Goal: Task Accomplishment & Management: Manage account settings

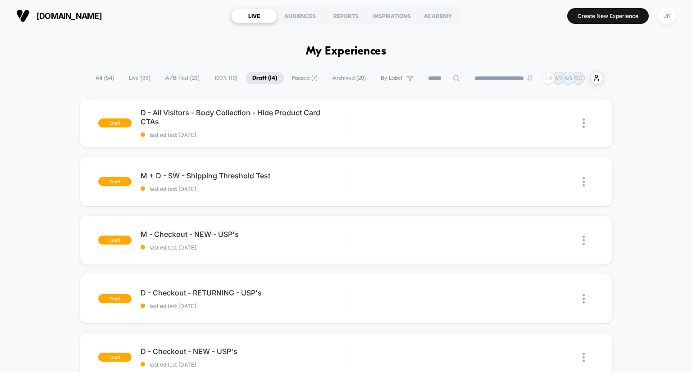
click at [182, 76] on span "A/B Test ( 23 )" at bounding box center [183, 78] width 48 height 12
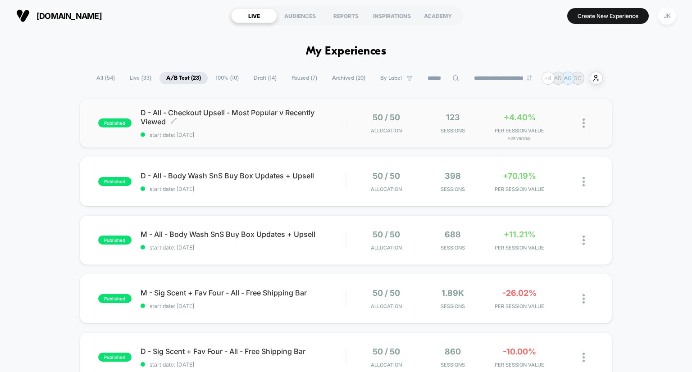
click at [237, 109] on span "D - All - Checkout Upsell - Most Popular v Recently Viewed Click to edit experi…" at bounding box center [243, 117] width 205 height 18
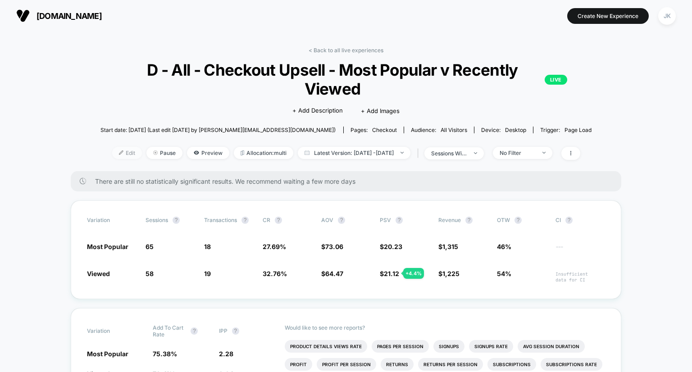
click at [112, 155] on span "Edit" at bounding box center [127, 153] width 30 height 12
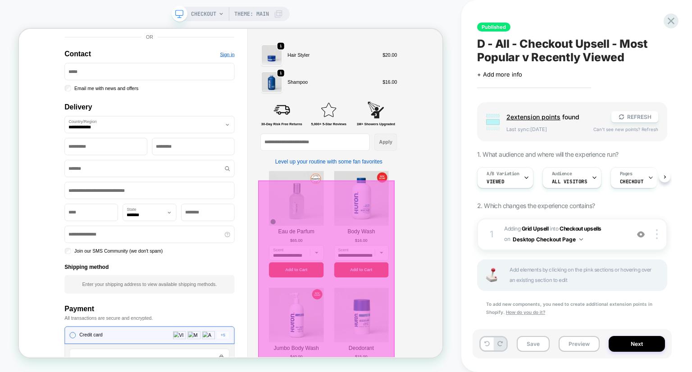
scroll to position [102, 0]
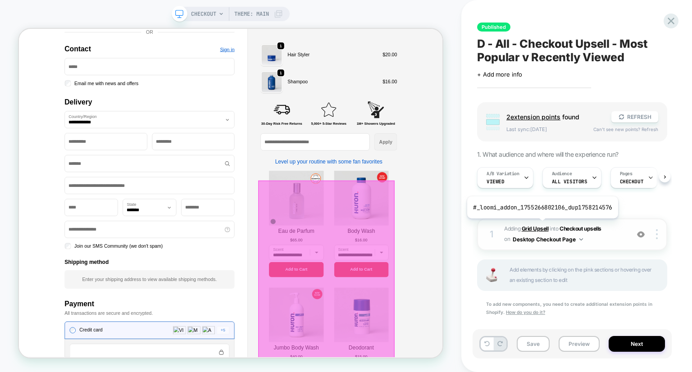
click at [541, 225] on b "Grid Upsell" at bounding box center [535, 228] width 27 height 7
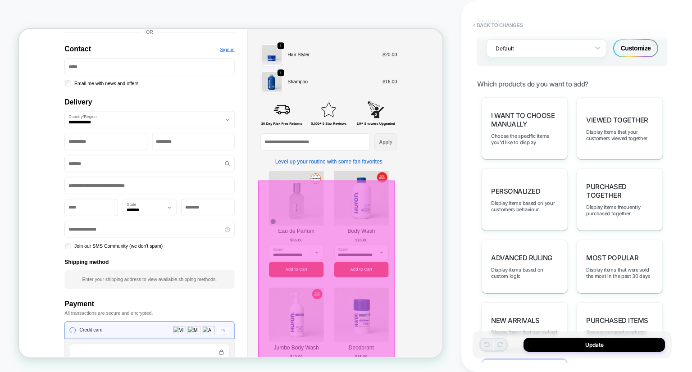
scroll to position [636, 0]
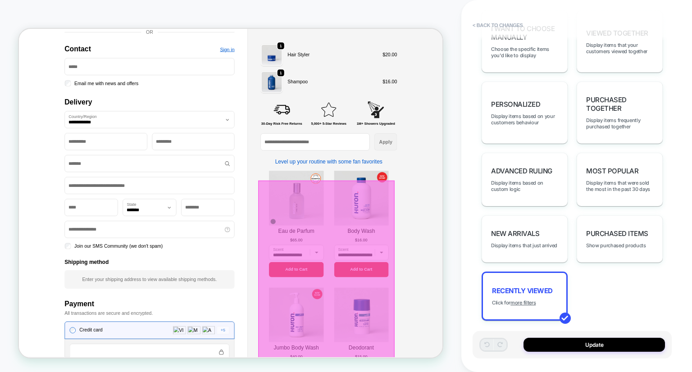
click at [607, 272] on div "I want to choose manually Choose the specific items you'd like to display Viewe…" at bounding box center [572, 165] width 190 height 310
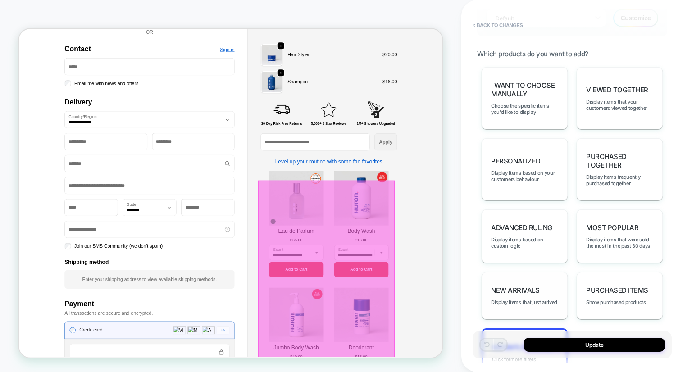
scroll to position [566, 0]
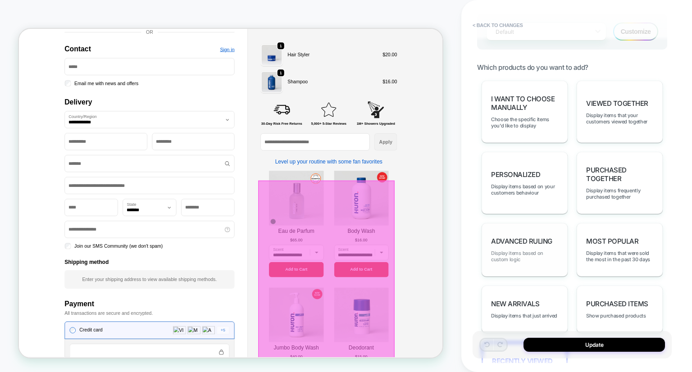
click at [524, 250] on span "Display items based on custom logic" at bounding box center [524, 256] width 67 height 13
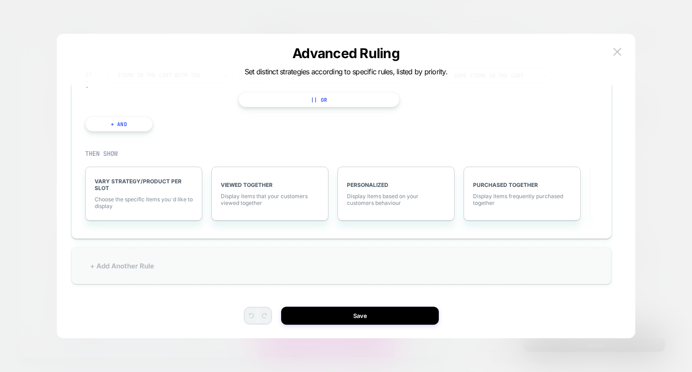
scroll to position [0, 0]
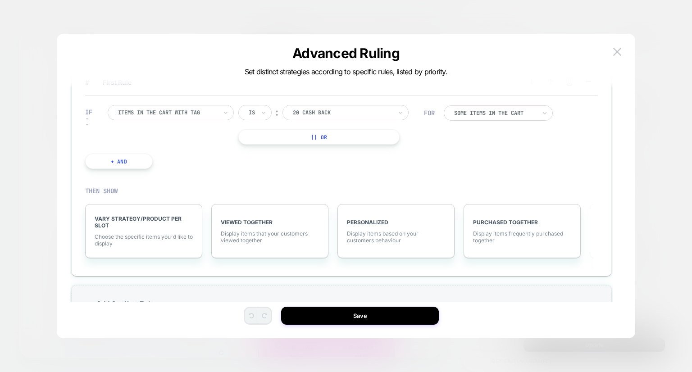
click at [193, 112] on div at bounding box center [167, 113] width 99 height 8
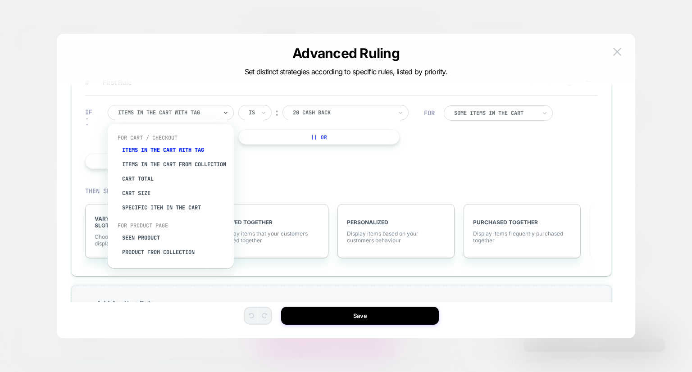
scroll to position [23, 0]
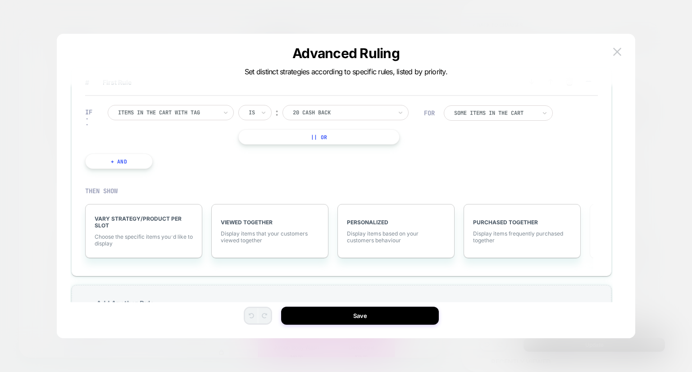
drag, startPoint x: 206, startPoint y: 198, endPoint x: 179, endPoint y: 115, distance: 87.2
click at [179, 115] on div at bounding box center [167, 113] width 99 height 8
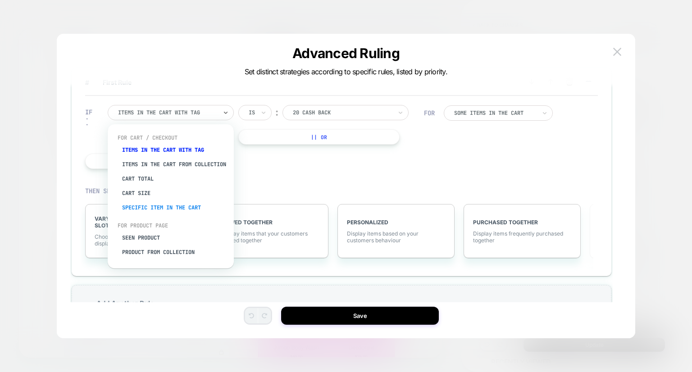
click at [168, 214] on div "Specific item in the cart" at bounding box center [175, 208] width 117 height 14
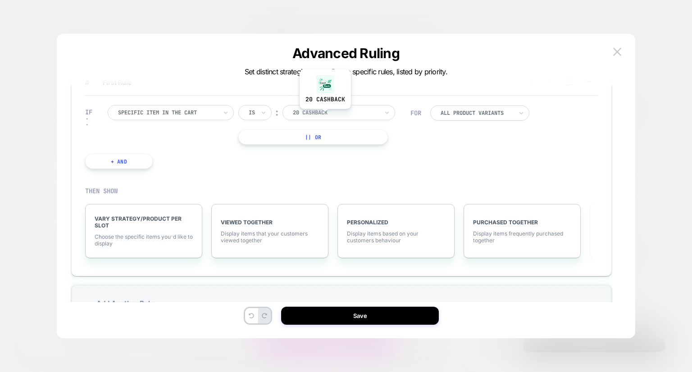
click at [325, 115] on div at bounding box center [336, 113] width 86 height 8
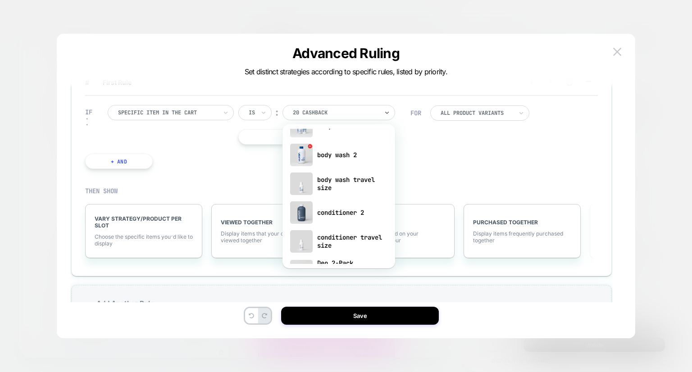
scroll to position [0, 0]
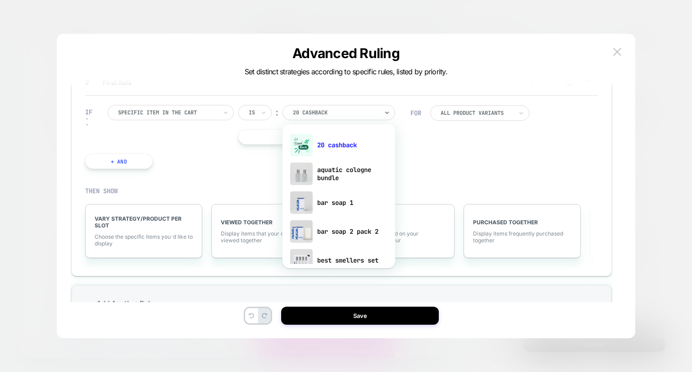
click at [447, 179] on div "THEN SHOW VARY STRATEGY/PRODUCT PER SLOT Choose the specific items you׳d like t…" at bounding box center [341, 222] width 513 height 89
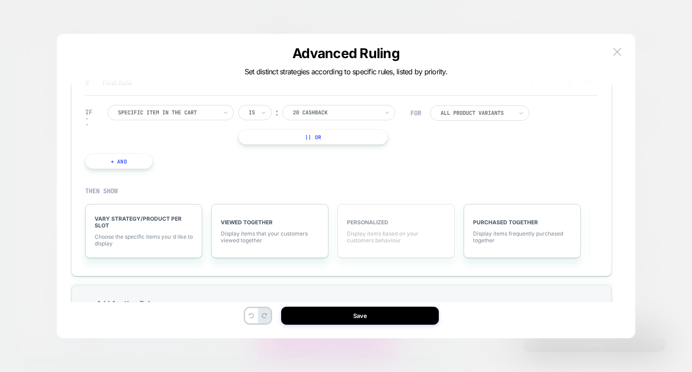
scroll to position [37, 0]
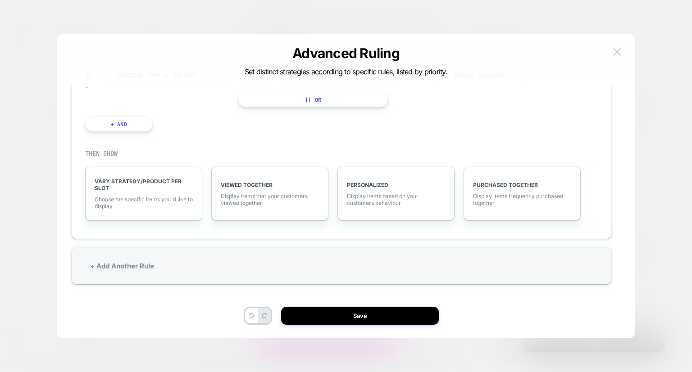
click at [616, 57] on button at bounding box center [618, 52] width 14 height 14
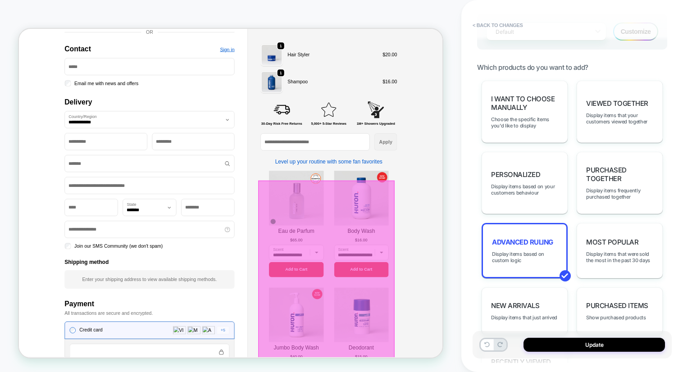
click at [470, 224] on div "**********" at bounding box center [576, 186] width 231 height 372
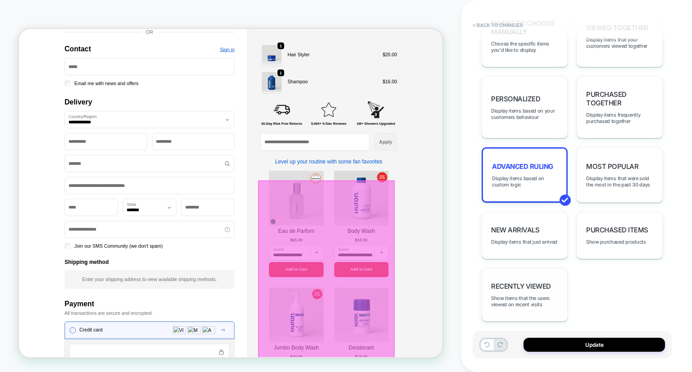
click at [537, 282] on div "Recently Viewed Show items that the users viewed on recent visits" at bounding box center [525, 295] width 86 height 54
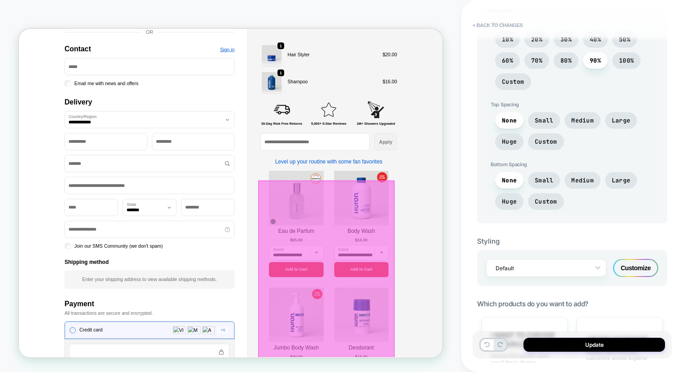
scroll to position [324, 0]
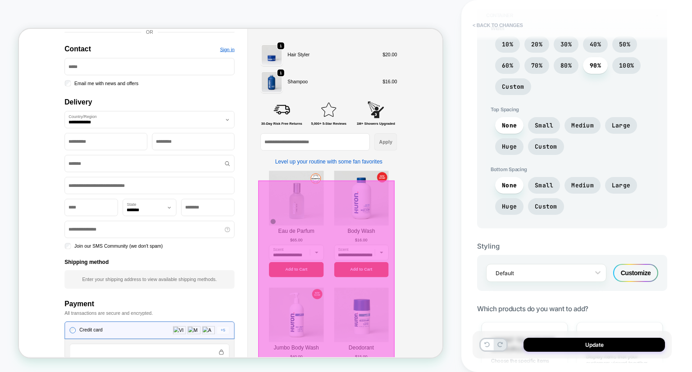
click at [489, 26] on button "< Back to changes" at bounding box center [497, 25] width 59 height 14
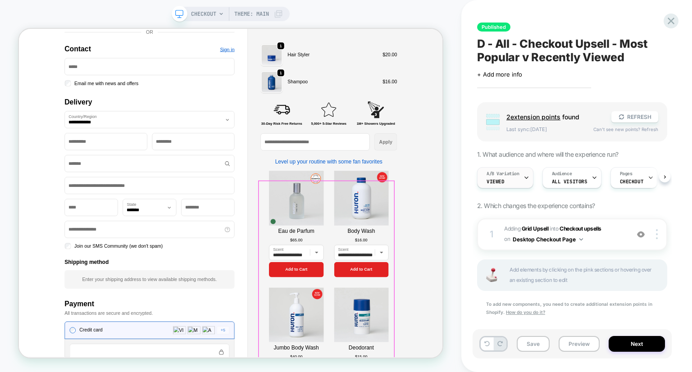
scroll to position [11, 0]
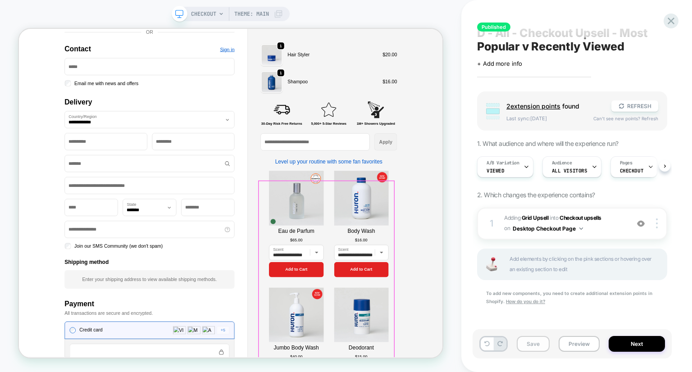
click at [535, 345] on button "Save" at bounding box center [533, 344] width 33 height 16
click at [536, 216] on b "Grid Upsell" at bounding box center [535, 217] width 27 height 7
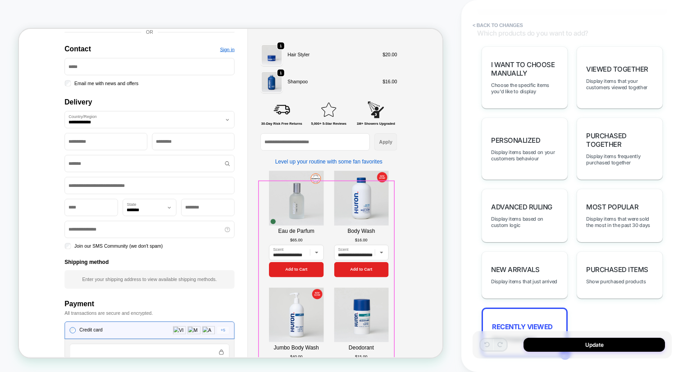
scroll to position [600, 0]
click at [615, 82] on span "Display items that your customers viewed together" at bounding box center [619, 84] width 67 height 13
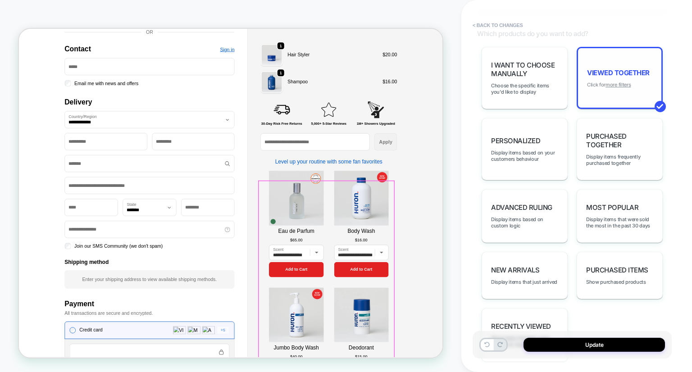
click at [619, 82] on u "more filters" at bounding box center [618, 85] width 25 height 6
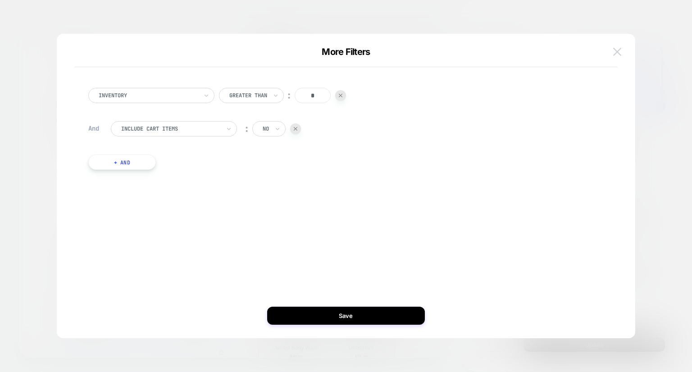
click at [614, 52] on img at bounding box center [617, 52] width 8 height 8
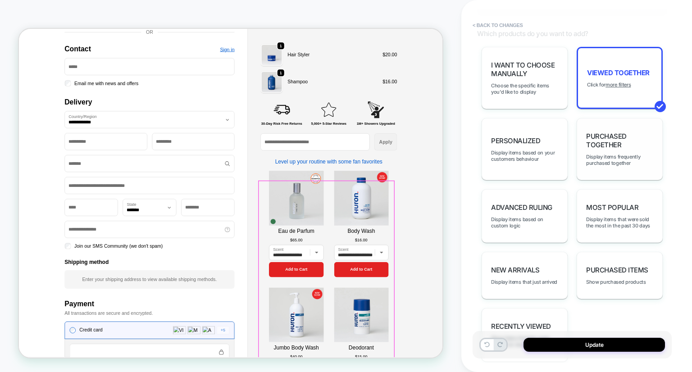
scroll to position [640, 0]
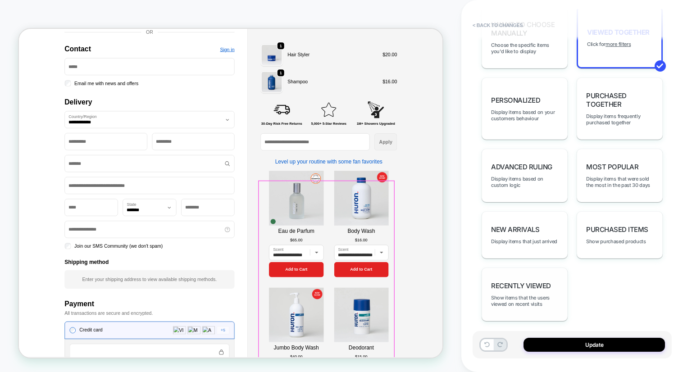
click at [532, 268] on div "Recently Viewed Show items that the users viewed on recent visits" at bounding box center [525, 295] width 86 height 54
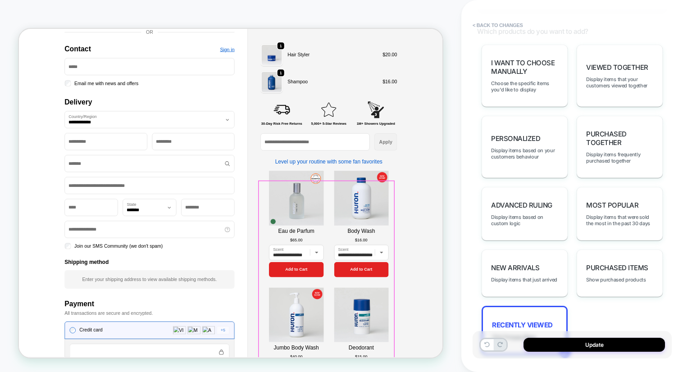
scroll to position [595, 0]
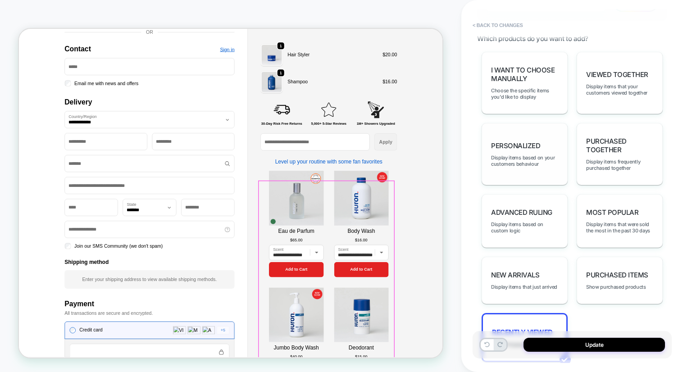
click at [520, 141] on span "personalized" at bounding box center [515, 145] width 49 height 9
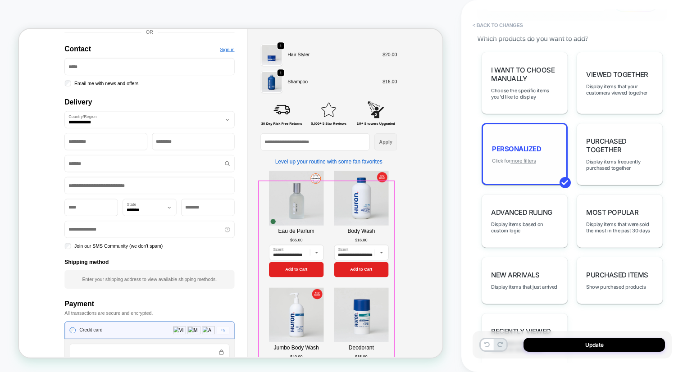
click at [521, 158] on u "more filters" at bounding box center [523, 161] width 25 height 6
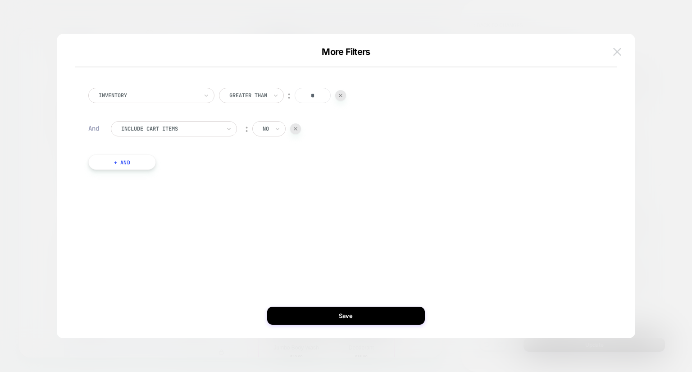
click at [618, 49] on img at bounding box center [617, 52] width 8 height 8
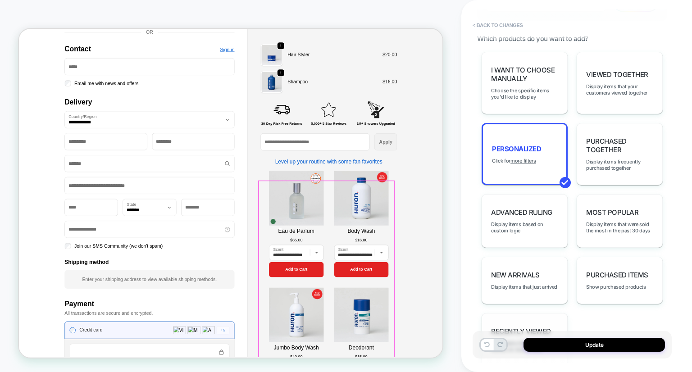
click at [532, 313] on div "Recently Viewed Show items that the users viewed on recent visits" at bounding box center [525, 340] width 86 height 54
type textarea "*"
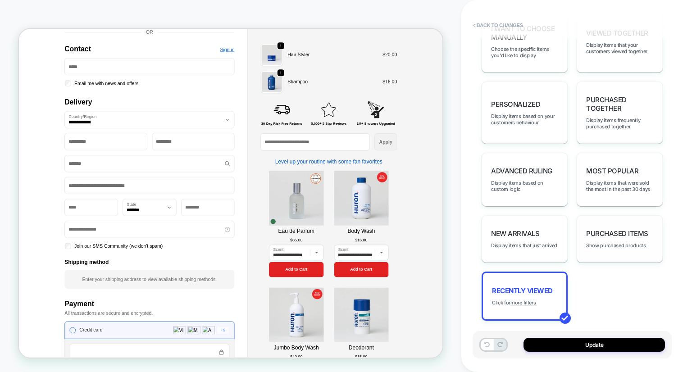
scroll to position [252, 0]
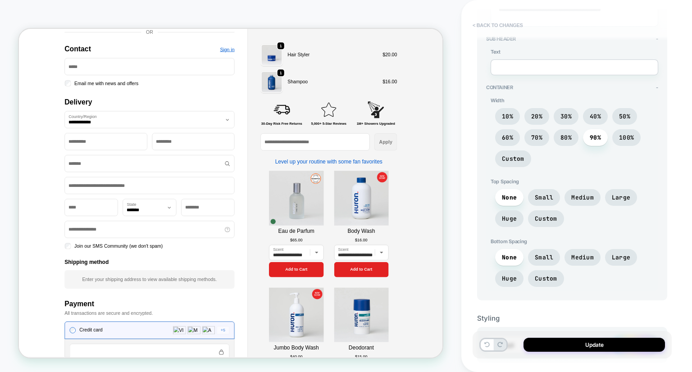
click at [497, 28] on button "< Back to changes" at bounding box center [497, 25] width 59 height 14
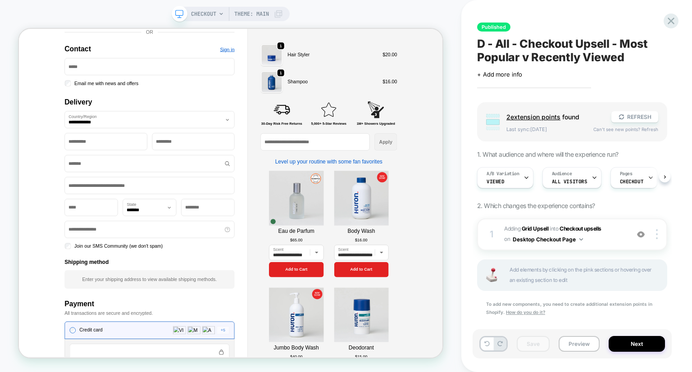
scroll to position [0, 0]
click at [669, 23] on icon at bounding box center [671, 21] width 7 height 7
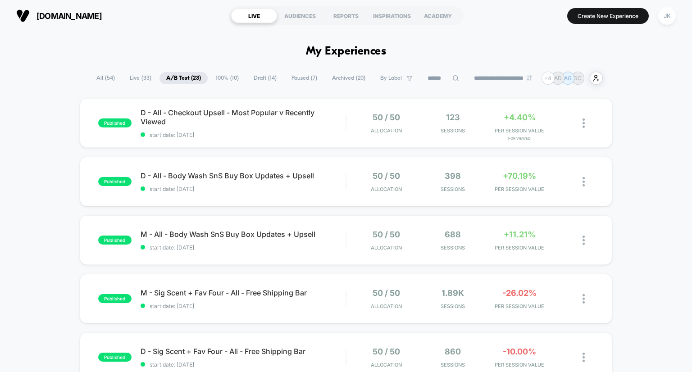
click at [305, 74] on span "Paused ( 7 )" at bounding box center [304, 78] width 39 height 12
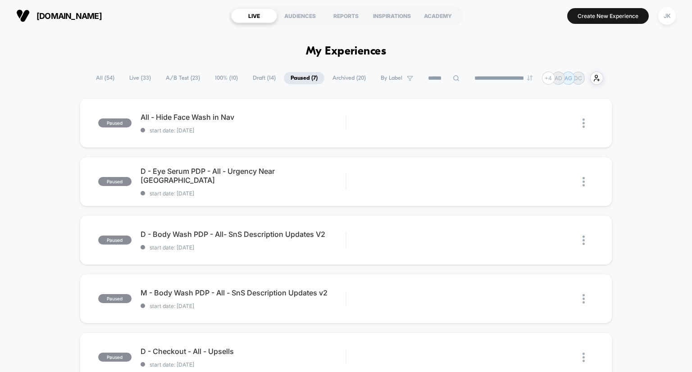
click at [258, 77] on span "Draft ( 14 )" at bounding box center [264, 78] width 36 height 12
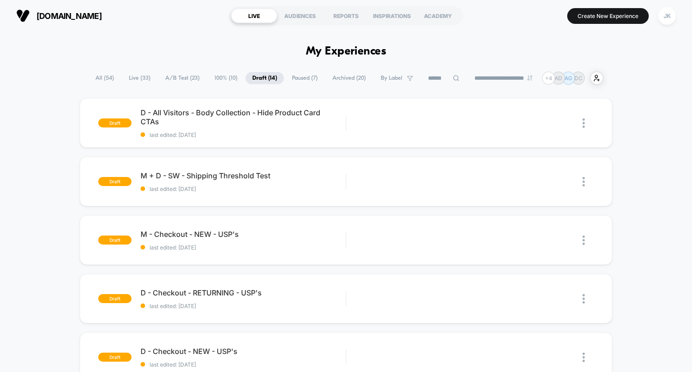
click at [213, 76] on span "100% ( 10 )" at bounding box center [226, 78] width 36 height 12
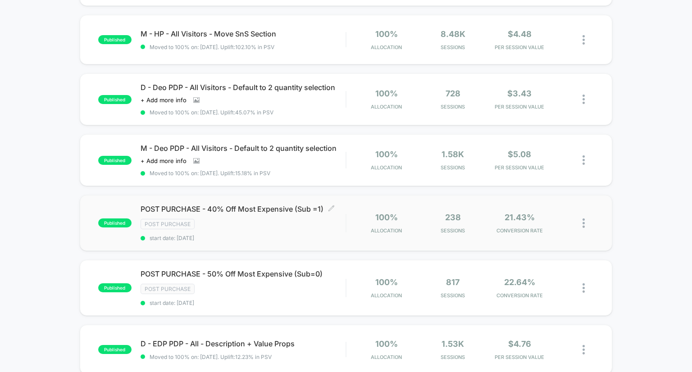
scroll to position [142, 0]
click at [289, 278] on span "POST PURCHASE - 50% Off Most Expensive (Sub=0) Click to edit experience details" at bounding box center [243, 273] width 205 height 9
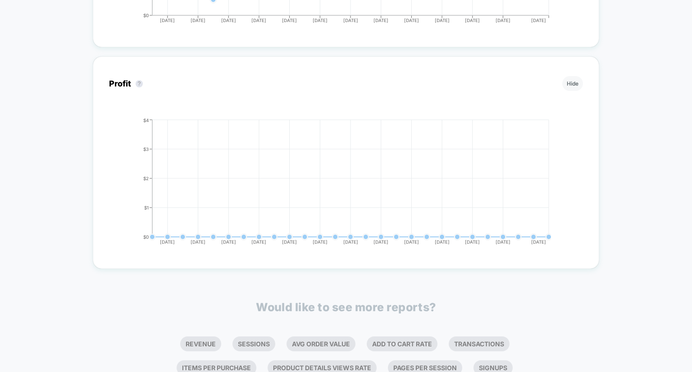
scroll to position [990, 0]
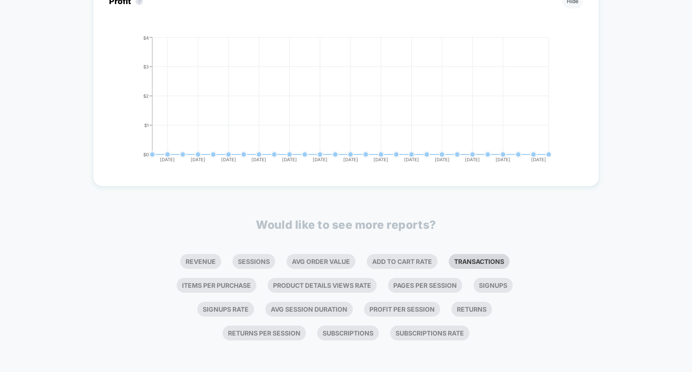
click at [449, 263] on li "Transactions" at bounding box center [479, 261] width 61 height 15
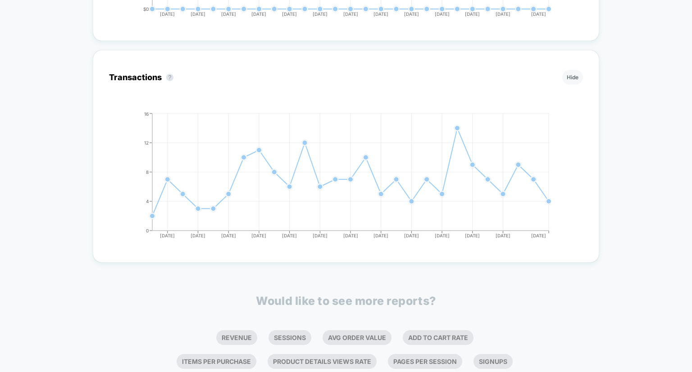
scroll to position [1188, 0]
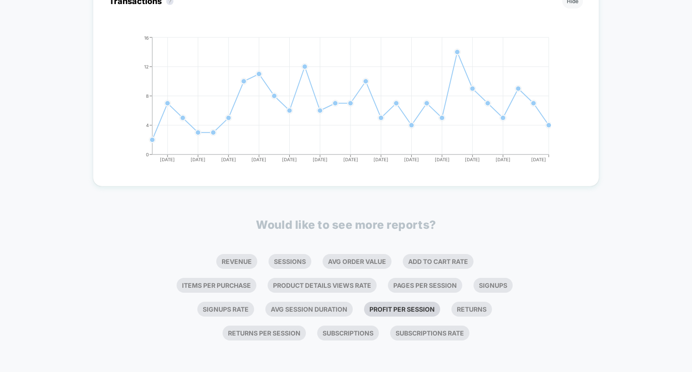
click at [433, 308] on li "Profit Per Session" at bounding box center [402, 309] width 76 height 15
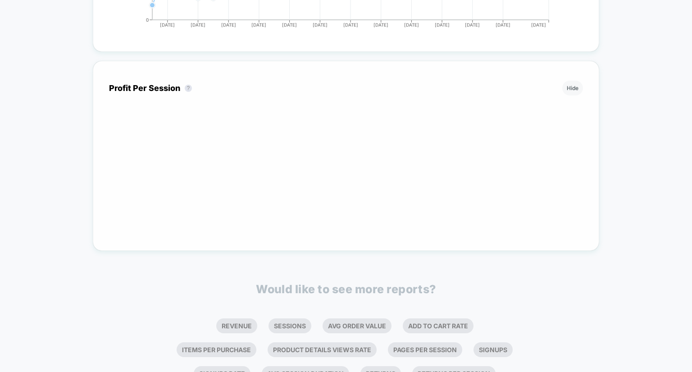
scroll to position [1319, 0]
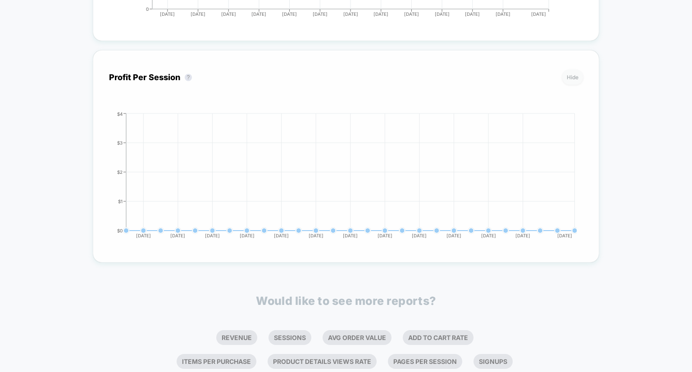
click at [574, 85] on button "Hide" at bounding box center [572, 77] width 21 height 15
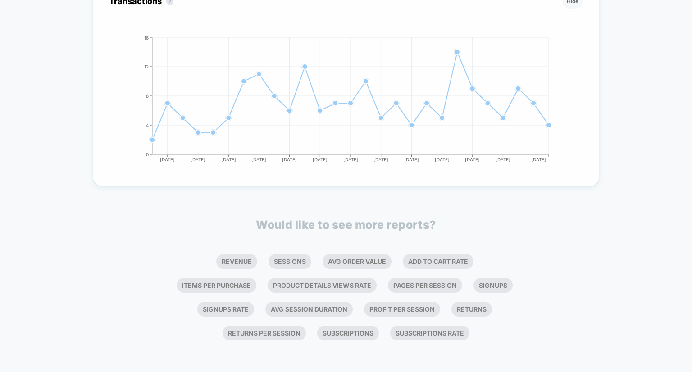
scroll to position [1188, 0]
click at [368, 284] on li "Product Details Views Rate" at bounding box center [322, 285] width 109 height 15
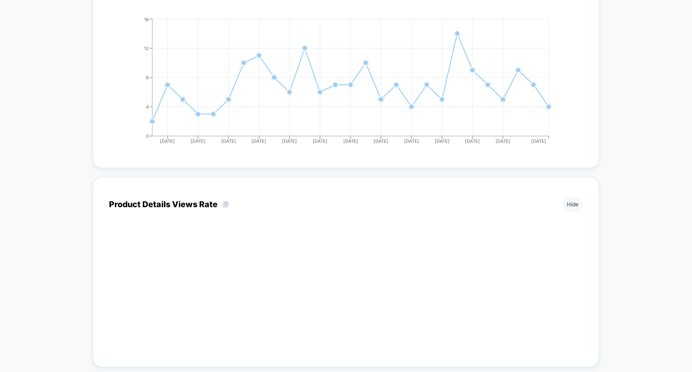
scroll to position [1315, 0]
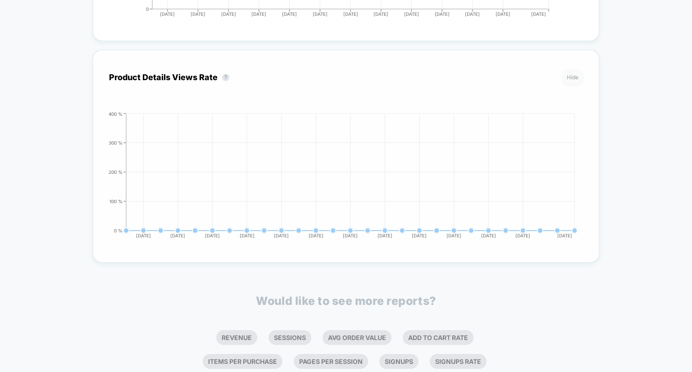
click at [574, 85] on button "Hide" at bounding box center [572, 77] width 21 height 15
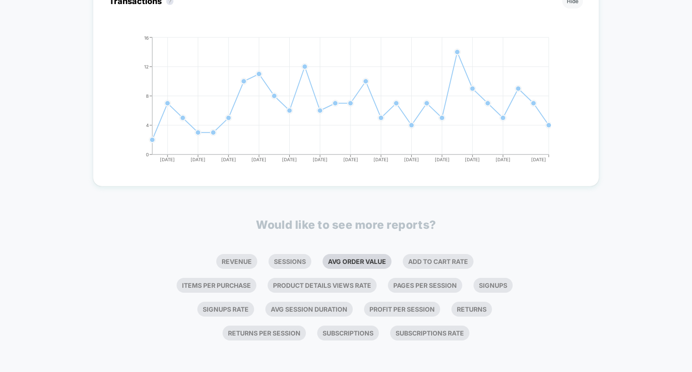
click at [364, 262] on li "Avg Order Value" at bounding box center [357, 261] width 69 height 15
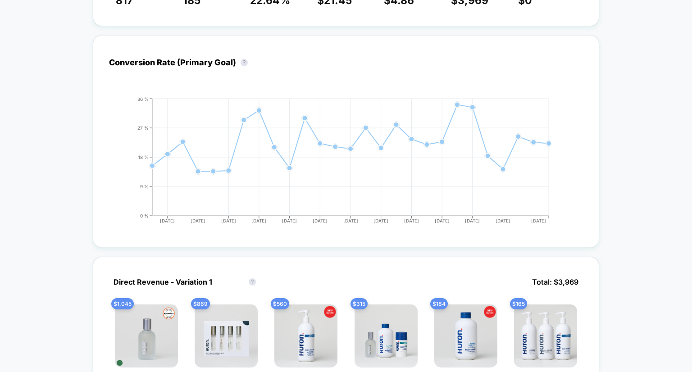
scroll to position [0, 0]
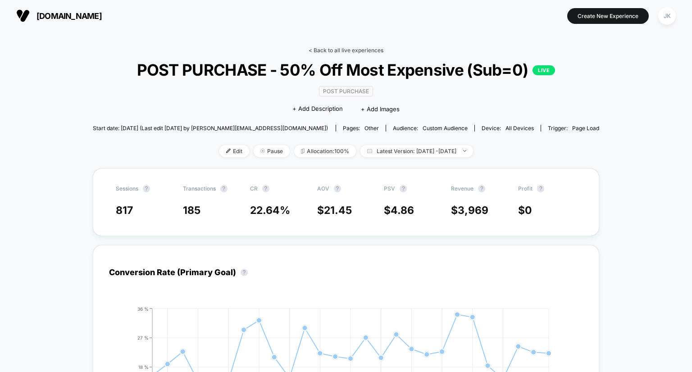
click at [336, 51] on link "< Back to all live experiences" at bounding box center [346, 50] width 75 height 7
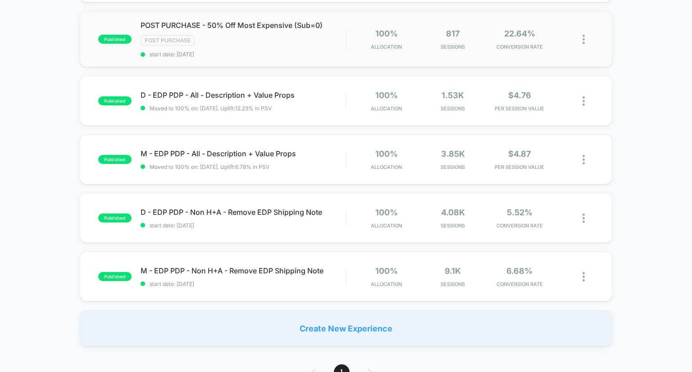
scroll to position [299, 0]
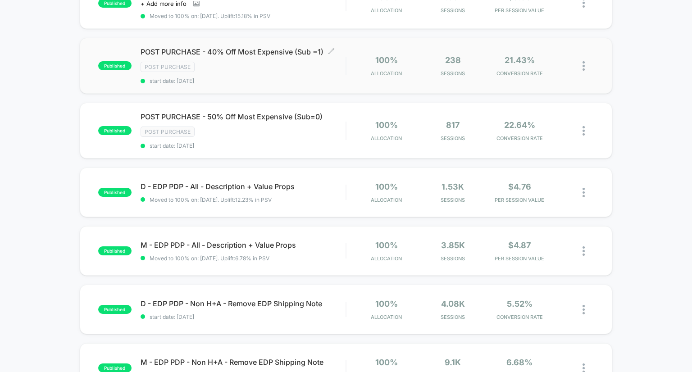
click at [287, 56] on span "POST PURCHASE - 40% Off Most Expensive (Sub =1) Click to edit experience details" at bounding box center [243, 51] width 205 height 9
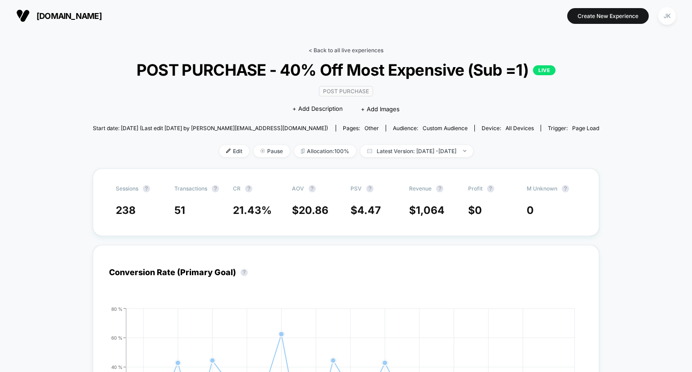
click at [336, 48] on link "< Back to all live experiences" at bounding box center [346, 50] width 75 height 7
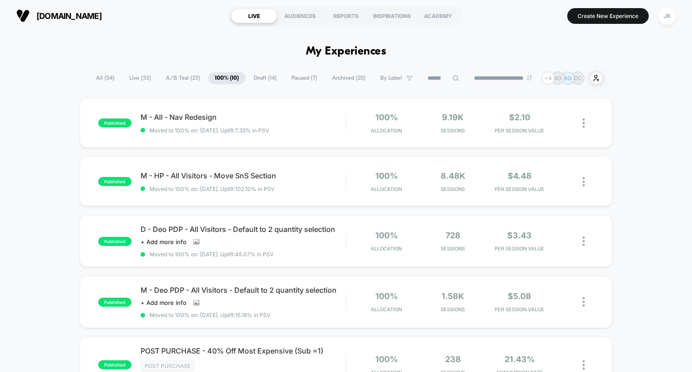
click at [287, 77] on span "Paused ( 7 )" at bounding box center [304, 78] width 39 height 12
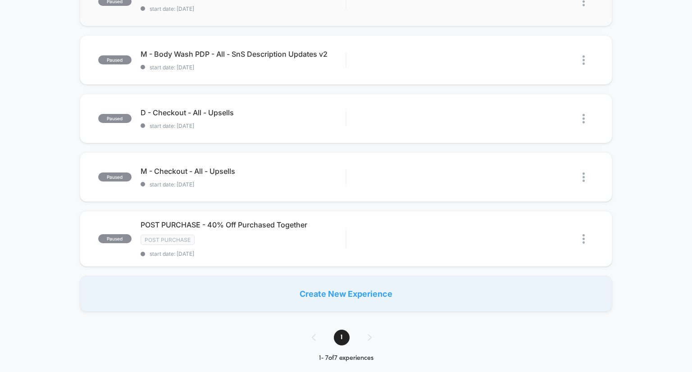
scroll to position [239, 0]
click at [251, 226] on span "POST PURCHASE - 40% Off Purchased Together Click to edit experience details" at bounding box center [243, 224] width 205 height 9
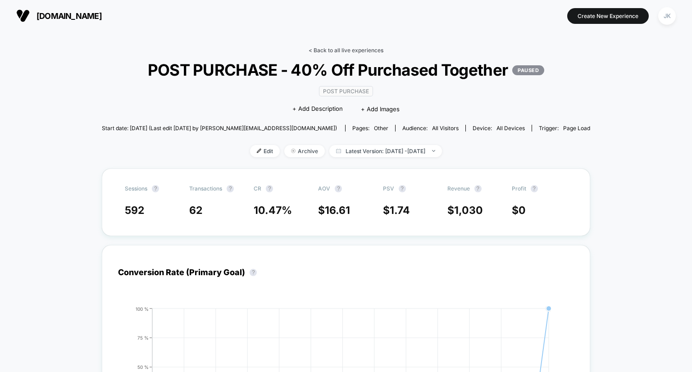
click at [346, 51] on link "< Back to all live experiences" at bounding box center [346, 50] width 75 height 7
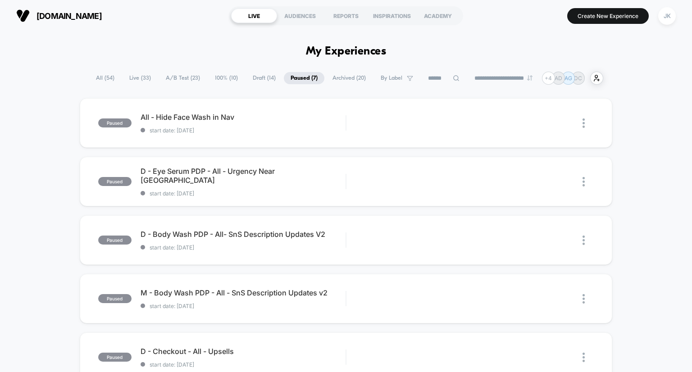
click at [223, 79] on span "100% ( 10 )" at bounding box center [226, 78] width 36 height 12
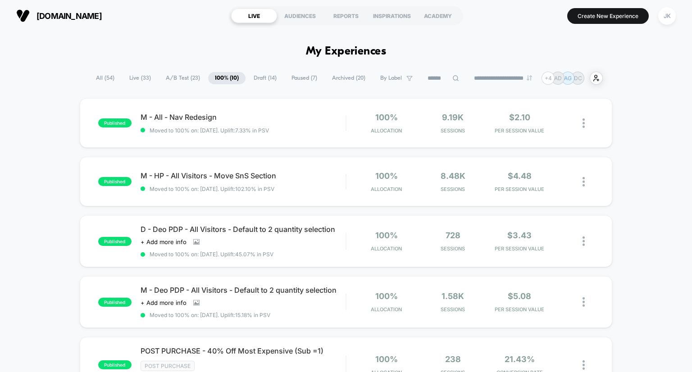
click at [261, 78] on span "Draft ( 14 )" at bounding box center [265, 78] width 36 height 12
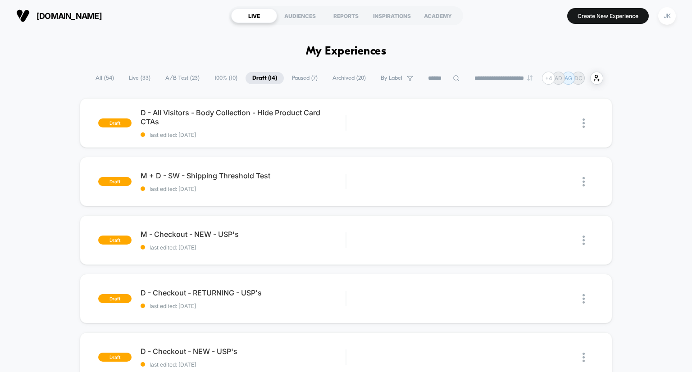
click at [219, 76] on span "100% ( 10 )" at bounding box center [226, 78] width 36 height 12
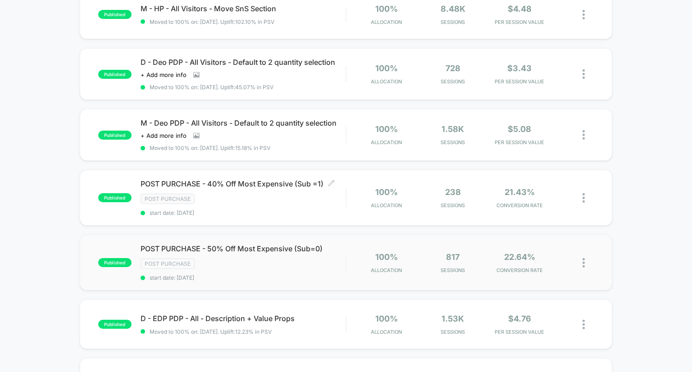
scroll to position [168, 0]
click at [287, 253] on span "POST PURCHASE - 50% Off Most Expensive (Sub=0) Click to edit experience details" at bounding box center [243, 248] width 205 height 9
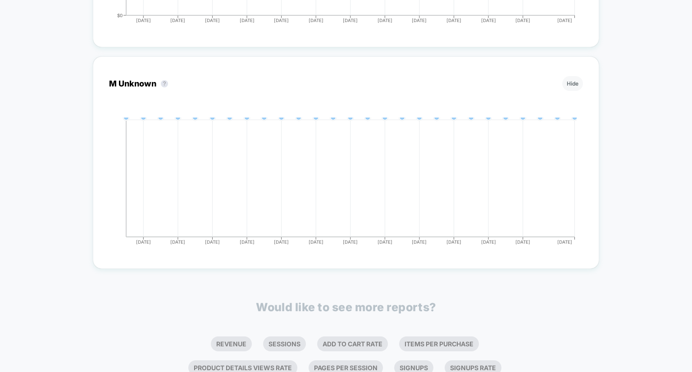
scroll to position [1631, 0]
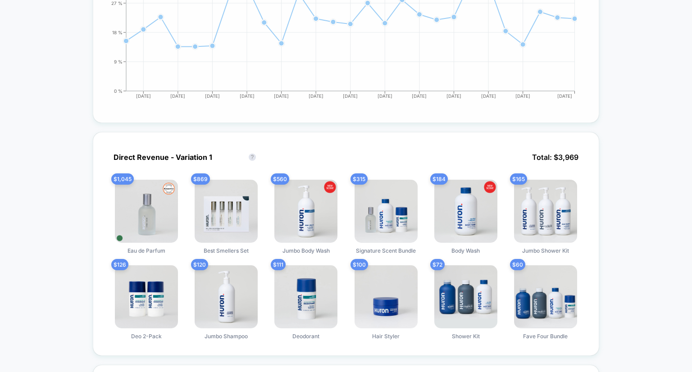
scroll to position [335, 0]
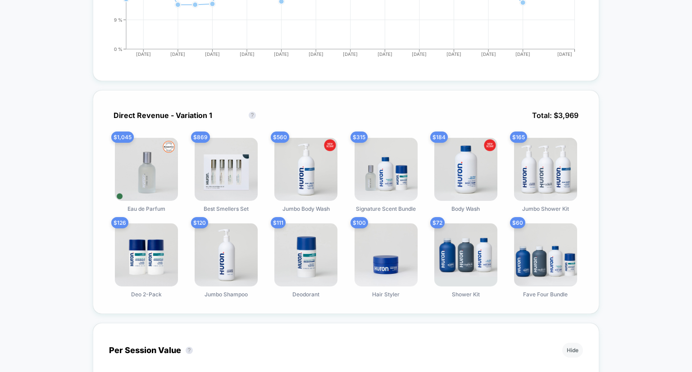
scroll to position [0, 0]
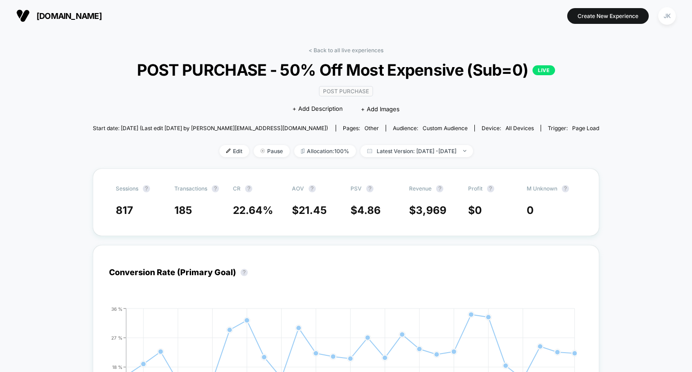
click at [345, 51] on link "< Back to all live experiences" at bounding box center [346, 50] width 75 height 7
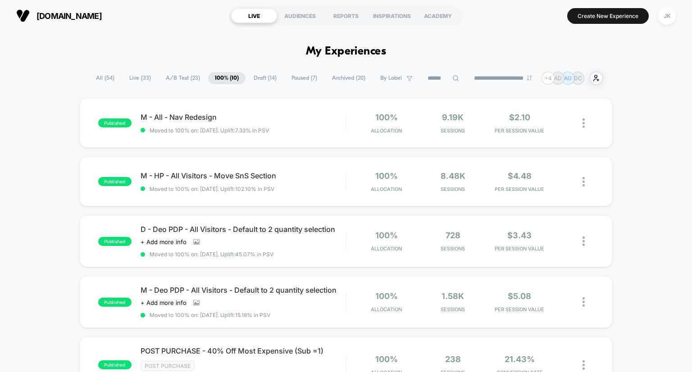
click at [187, 78] on span "A/B Test ( 23 )" at bounding box center [183, 78] width 48 height 12
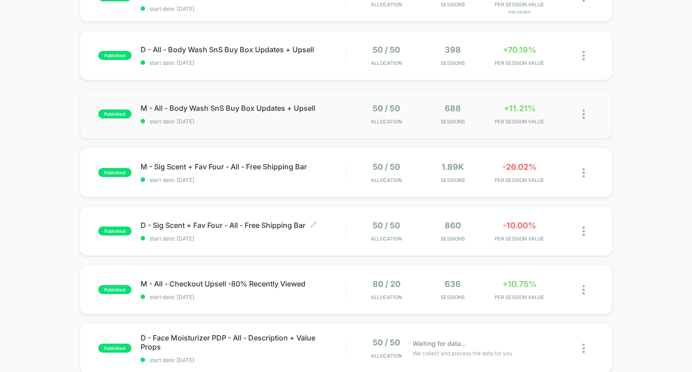
scroll to position [125, 0]
click at [232, 110] on span "M - All - Body Wash SnS Buy Box Updates + Upsell Click to edit experience detai…" at bounding box center [243, 109] width 205 height 9
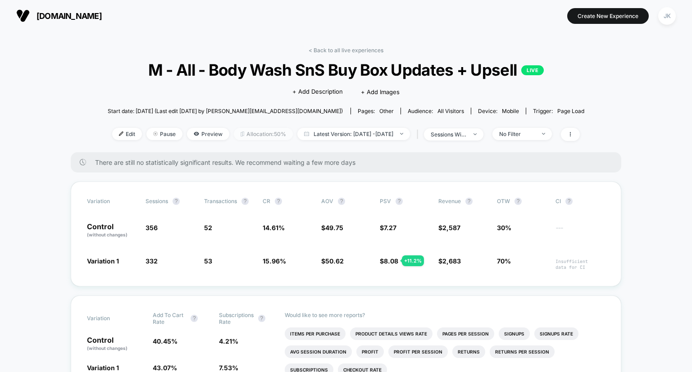
click at [240, 137] on span "Allocation: 50%" at bounding box center [263, 134] width 59 height 12
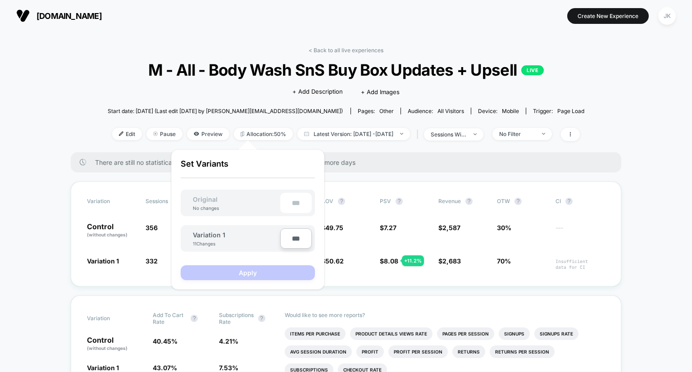
click at [296, 243] on input "***" at bounding box center [296, 238] width 32 height 20
type input "***"
type input "**"
type input "***"
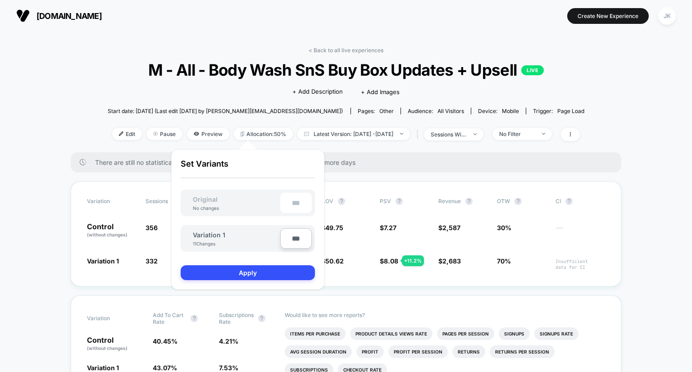
type input "**"
type input "****"
click at [267, 270] on button "Apply" at bounding box center [248, 272] width 134 height 15
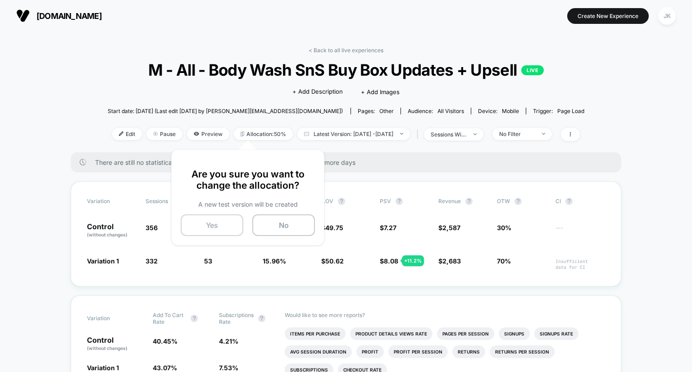
click at [223, 225] on button "Yes" at bounding box center [212, 225] width 63 height 22
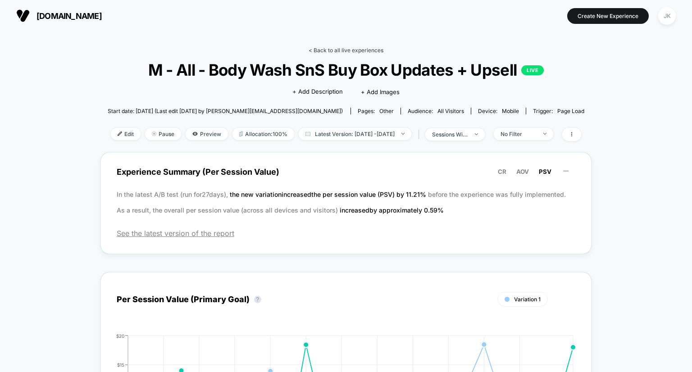
click at [341, 50] on link "< Back to all live experiences" at bounding box center [346, 50] width 75 height 7
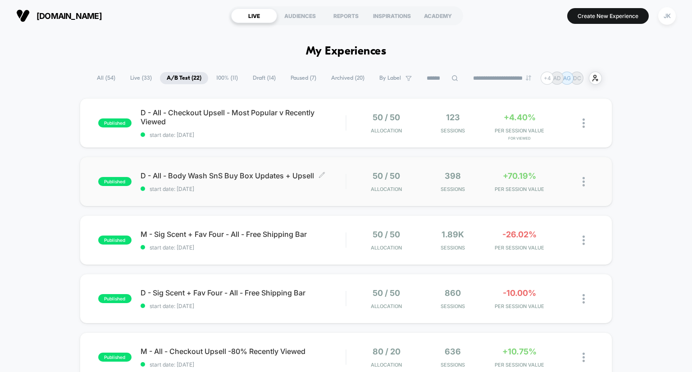
click at [249, 174] on span "D - All - Body Wash SnS Buy Box Updates + Upsell Click to edit experience detai…" at bounding box center [243, 175] width 205 height 9
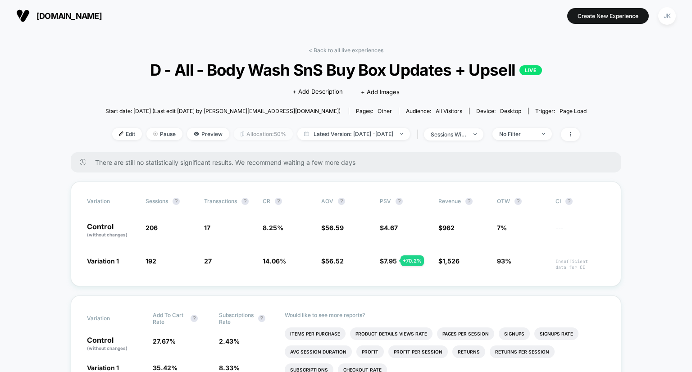
click at [241, 128] on span "Allocation: 50%" at bounding box center [263, 134] width 59 height 12
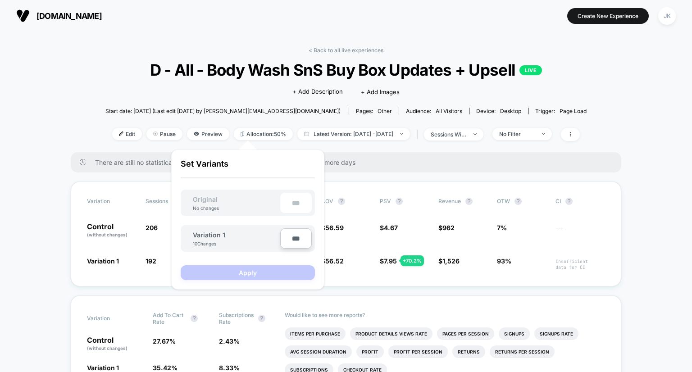
click at [287, 237] on input "***" at bounding box center [296, 238] width 32 height 20
type input "***"
type input "**"
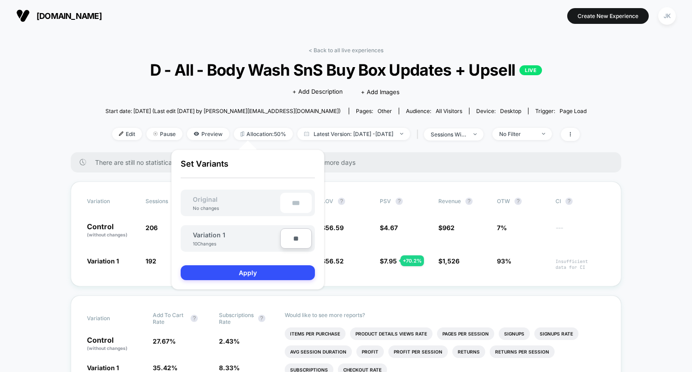
type input "***"
type input "**"
type input "****"
click at [276, 276] on button "Apply" at bounding box center [248, 272] width 134 height 15
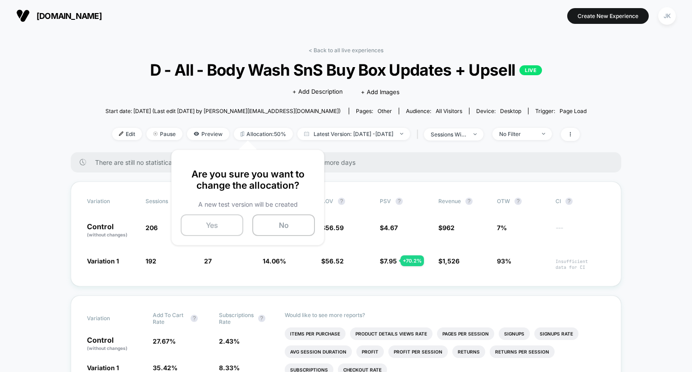
click at [209, 231] on button "Yes" at bounding box center [212, 225] width 63 height 22
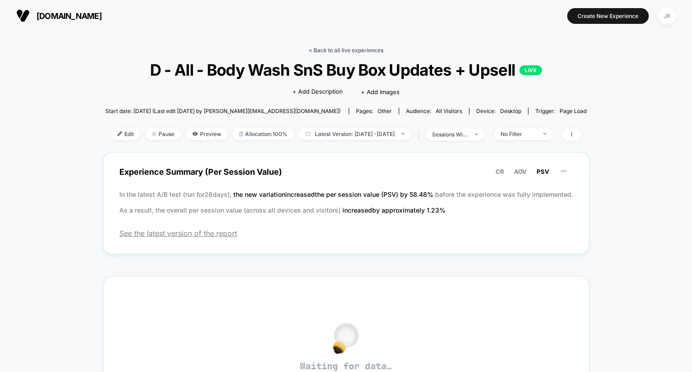
click at [346, 51] on link "< Back to all live experiences" at bounding box center [346, 50] width 75 height 7
